Goal: Task Accomplishment & Management: Use online tool/utility

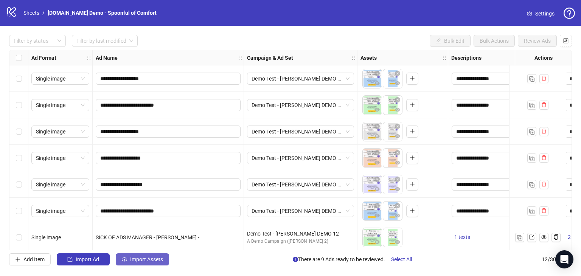
click at [134, 260] on span "Import Assets" at bounding box center [146, 260] width 33 height 6
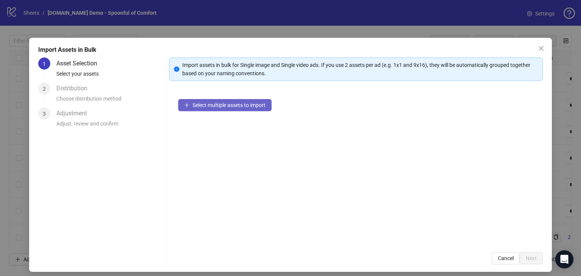
click at [192, 108] on button "Select multiple assets to import" at bounding box center [224, 105] width 93 height 12
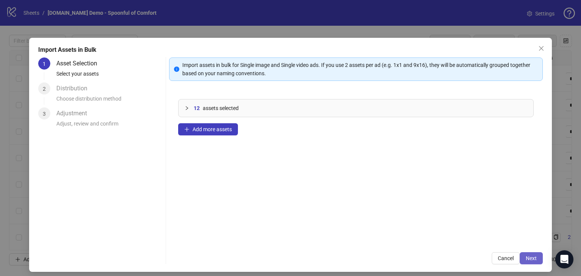
click at [530, 259] on span "Next" at bounding box center [531, 258] width 11 height 6
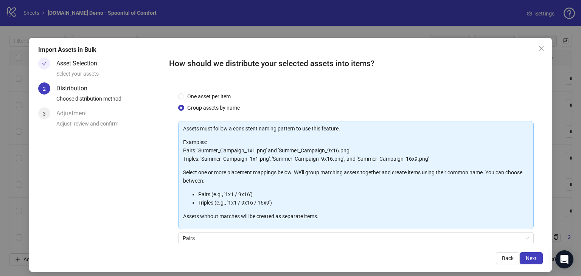
scroll to position [61, 0]
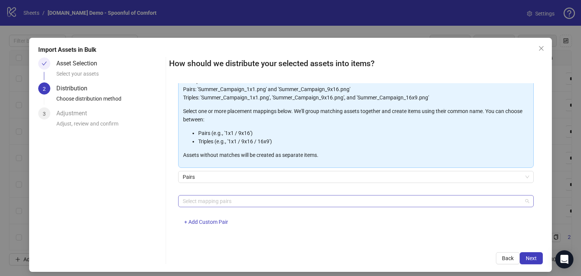
click at [193, 202] on div at bounding box center [352, 201] width 345 height 11
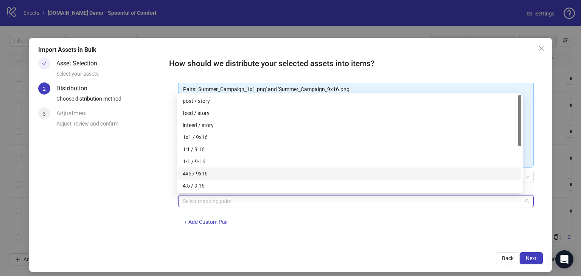
click at [190, 175] on div "4x5 / 9x16" at bounding box center [350, 174] width 334 height 8
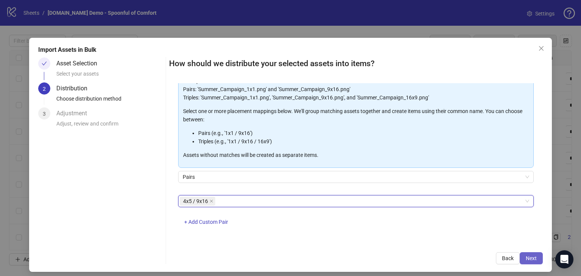
click at [520, 257] on button "Next" at bounding box center [531, 258] width 23 height 12
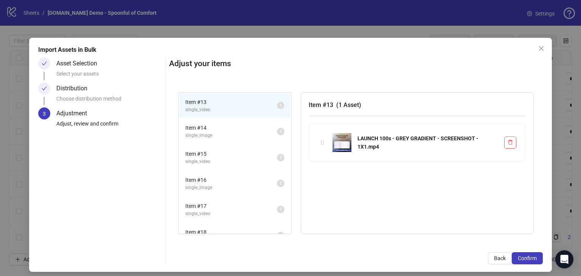
click at [216, 126] on span "Item # 14" at bounding box center [231, 128] width 92 height 8
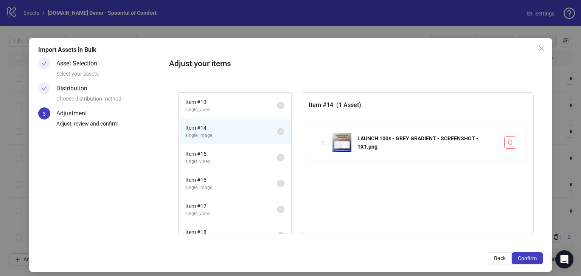
click at [221, 150] on span "Item # 15" at bounding box center [231, 154] width 92 height 8
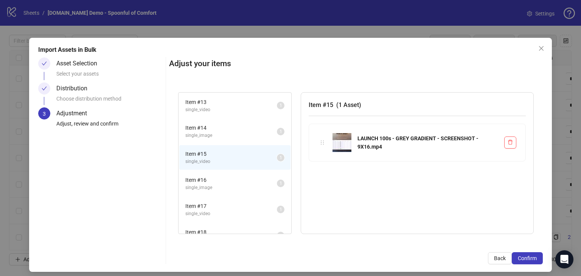
click at [233, 185] on span "single_image" at bounding box center [231, 187] width 92 height 7
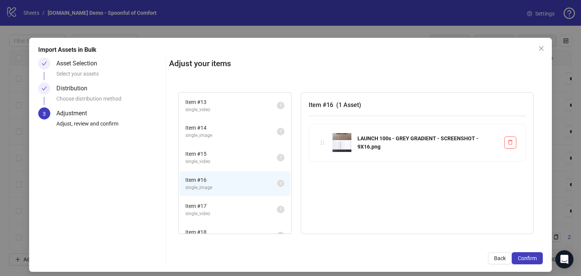
click at [233, 212] on span "single_video" at bounding box center [231, 213] width 92 height 7
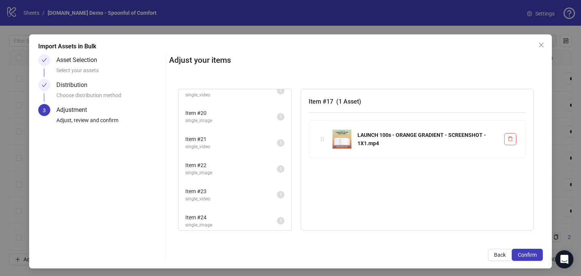
scroll to position [5, 0]
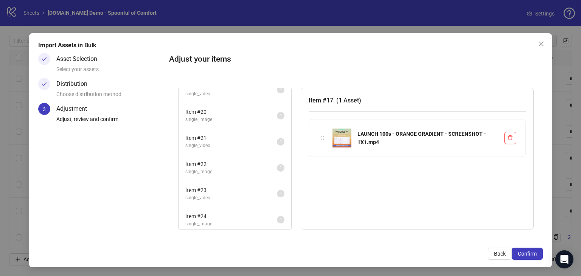
click at [225, 208] on li "Item # 24 single_image 1" at bounding box center [234, 220] width 111 height 25
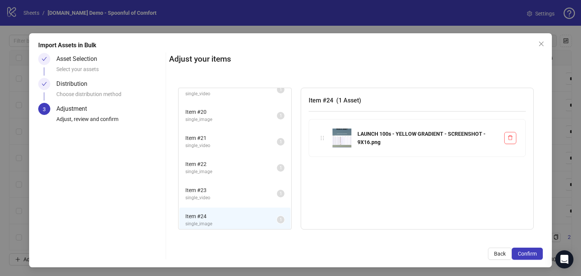
click at [216, 188] on span "Item # 23" at bounding box center [231, 190] width 92 height 8
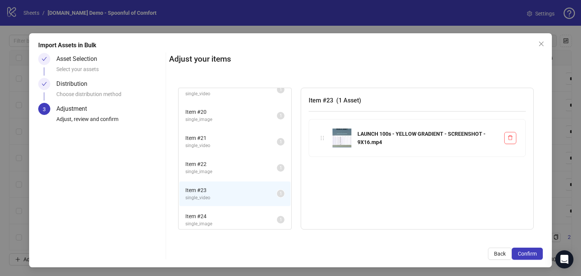
drag, startPoint x: 237, startPoint y: 153, endPoint x: 294, endPoint y: 188, distance: 67.0
click at [237, 156] on li "Item # 22 single_image 1" at bounding box center [234, 168] width 111 height 25
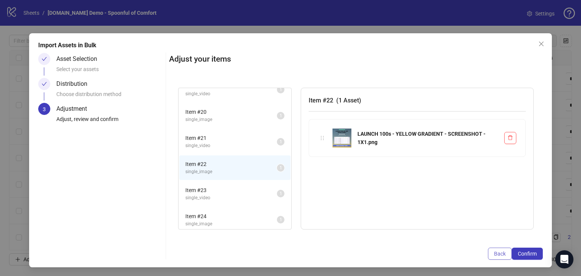
click at [494, 255] on span "Back" at bounding box center [500, 254] width 12 height 6
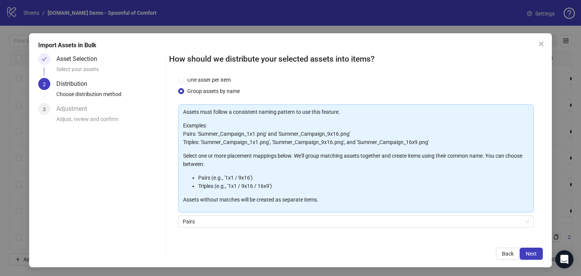
scroll to position [0, 0]
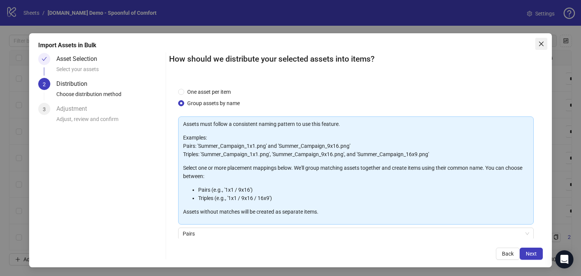
click at [539, 43] on icon "close" at bounding box center [542, 44] width 6 height 6
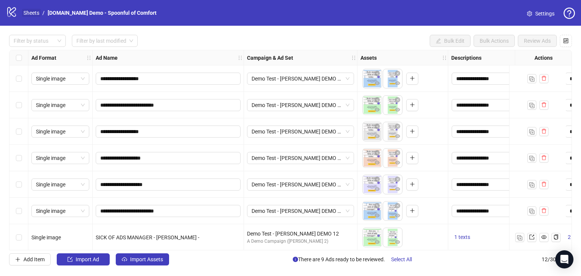
click at [29, 14] on link "Sheets" at bounding box center [31, 13] width 19 height 8
